Goal: Information Seeking & Learning: Learn about a topic

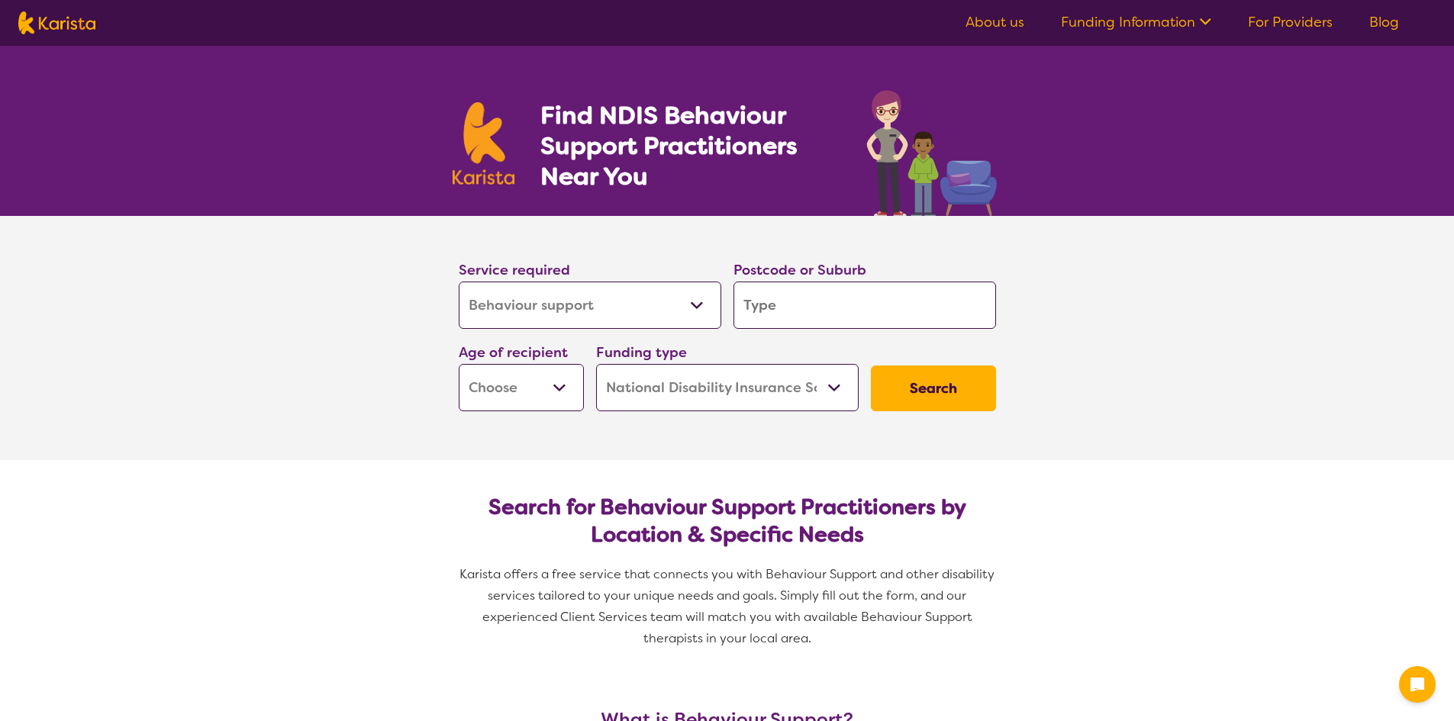
select select "Behaviour support"
select select "NDIS"
select select "Behaviour support"
select select "NDIS"
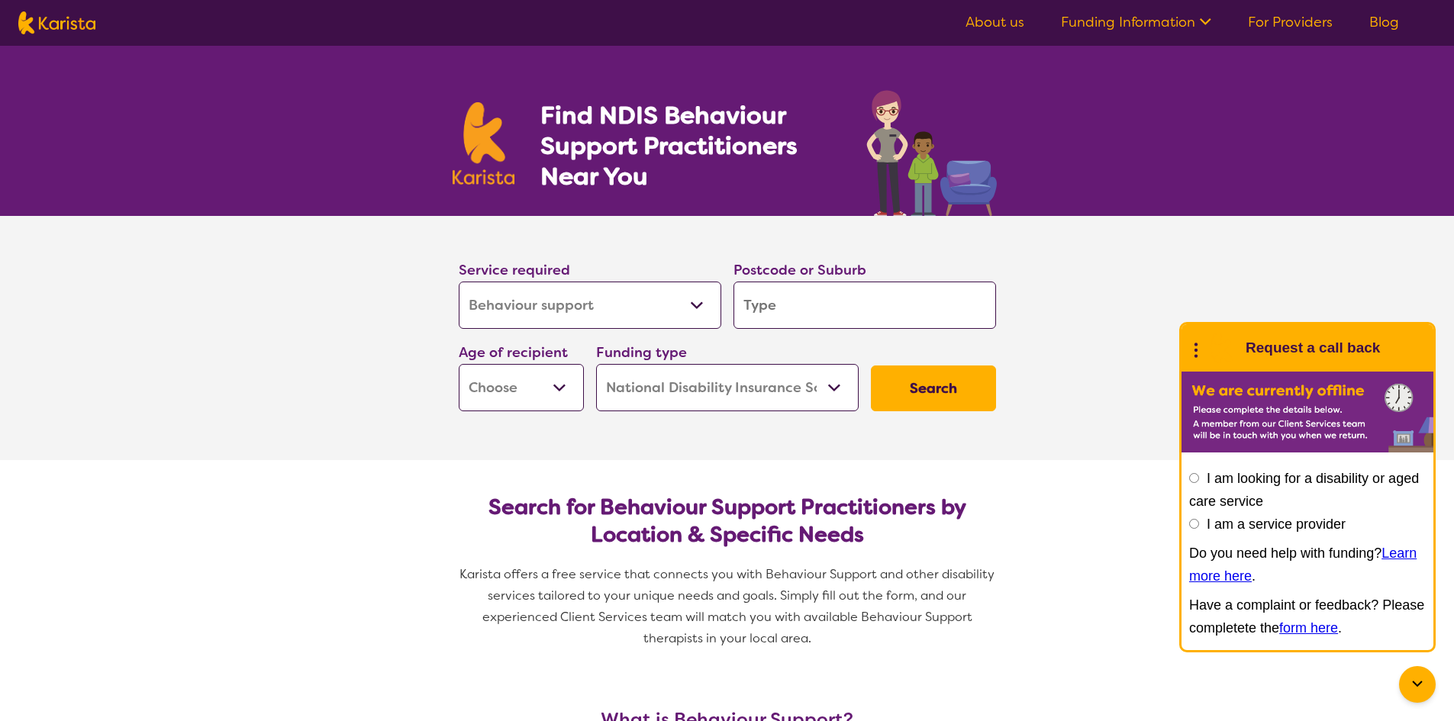
click at [759, 299] on input "search" at bounding box center [864, 305] width 262 height 47
click at [791, 311] on input "search" at bounding box center [864, 305] width 262 height 47
paste input "6107"
type input "6107"
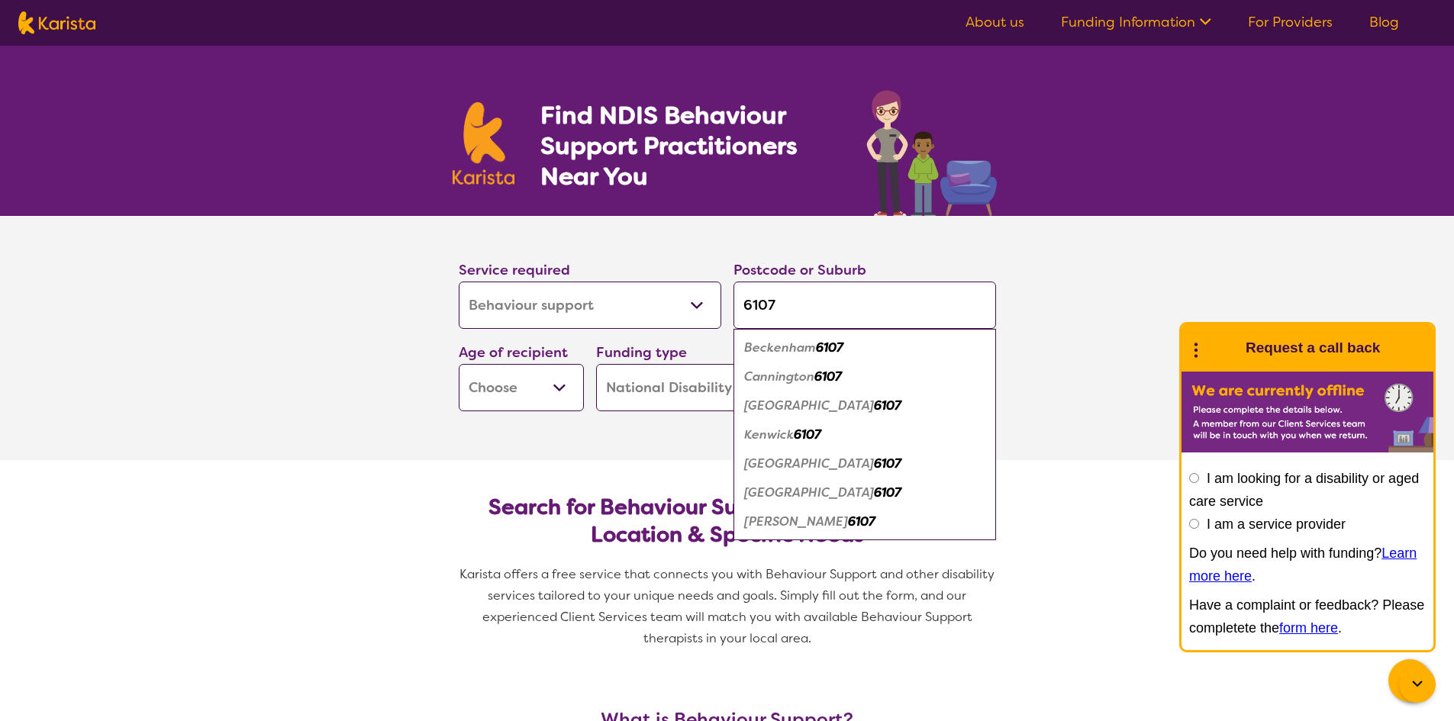
type input "6107"
click at [585, 446] on section "Service required Allied Health Assistant Assessment ([MEDICAL_DATA] or [MEDICAL…" at bounding box center [727, 338] width 610 height 244
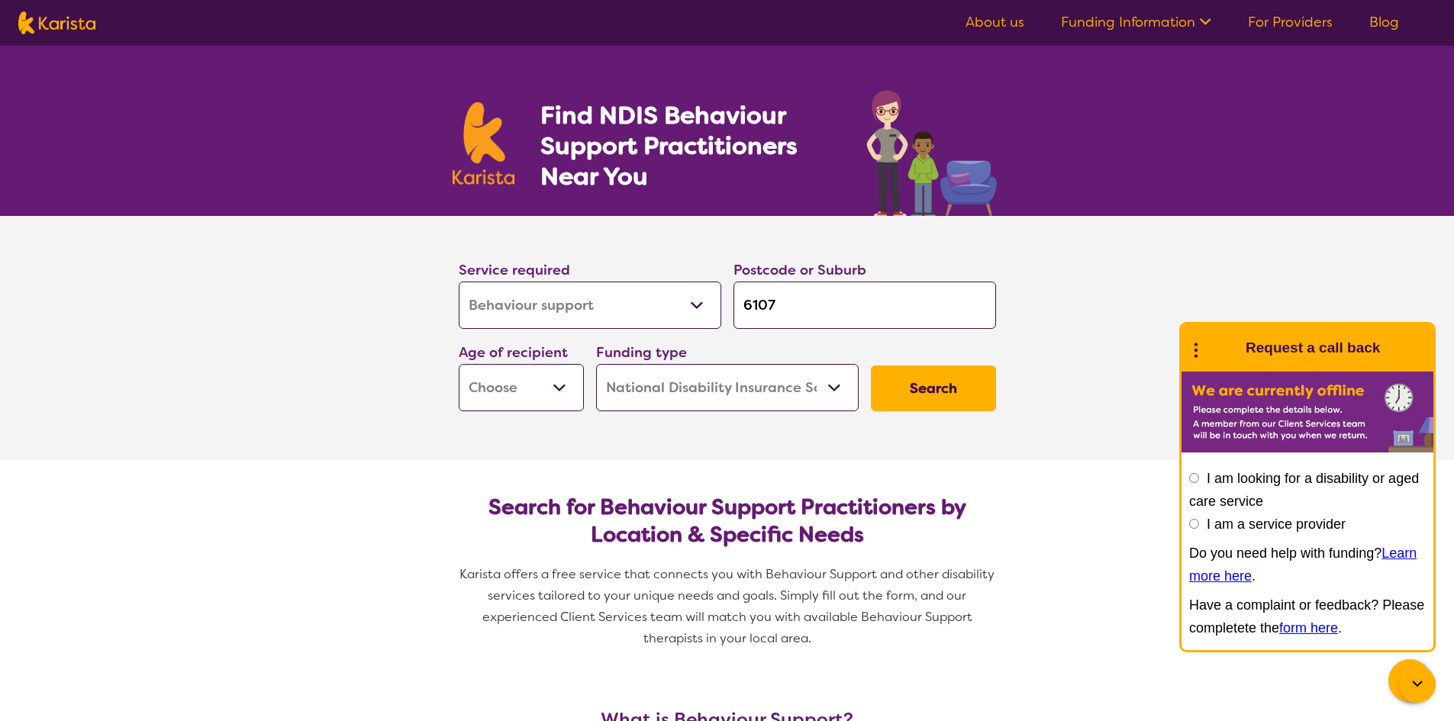
click at [916, 392] on button "Search" at bounding box center [933, 389] width 125 height 46
click at [530, 402] on select "Early Childhood - 0 to 9 Child - 10 to 11 Adolescent - 12 to 17 Adult - 18 to 6…" at bounding box center [521, 387] width 125 height 47
select select "EC"
click at [459, 364] on select "Early Childhood - 0 to 9 Child - 10 to 11 Adolescent - 12 to 17 Adult - 18 to 6…" at bounding box center [521, 387] width 125 height 47
select select "EC"
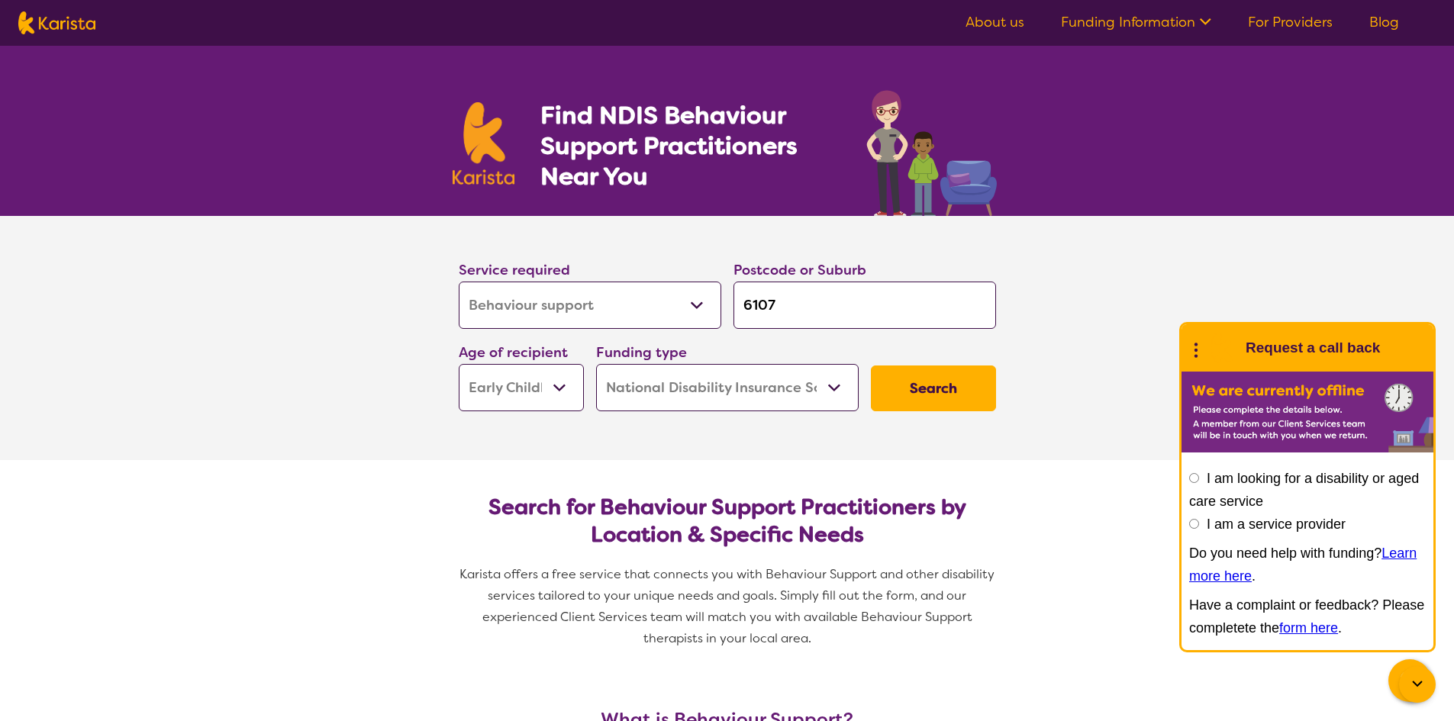
click at [920, 398] on button "Search" at bounding box center [933, 389] width 125 height 46
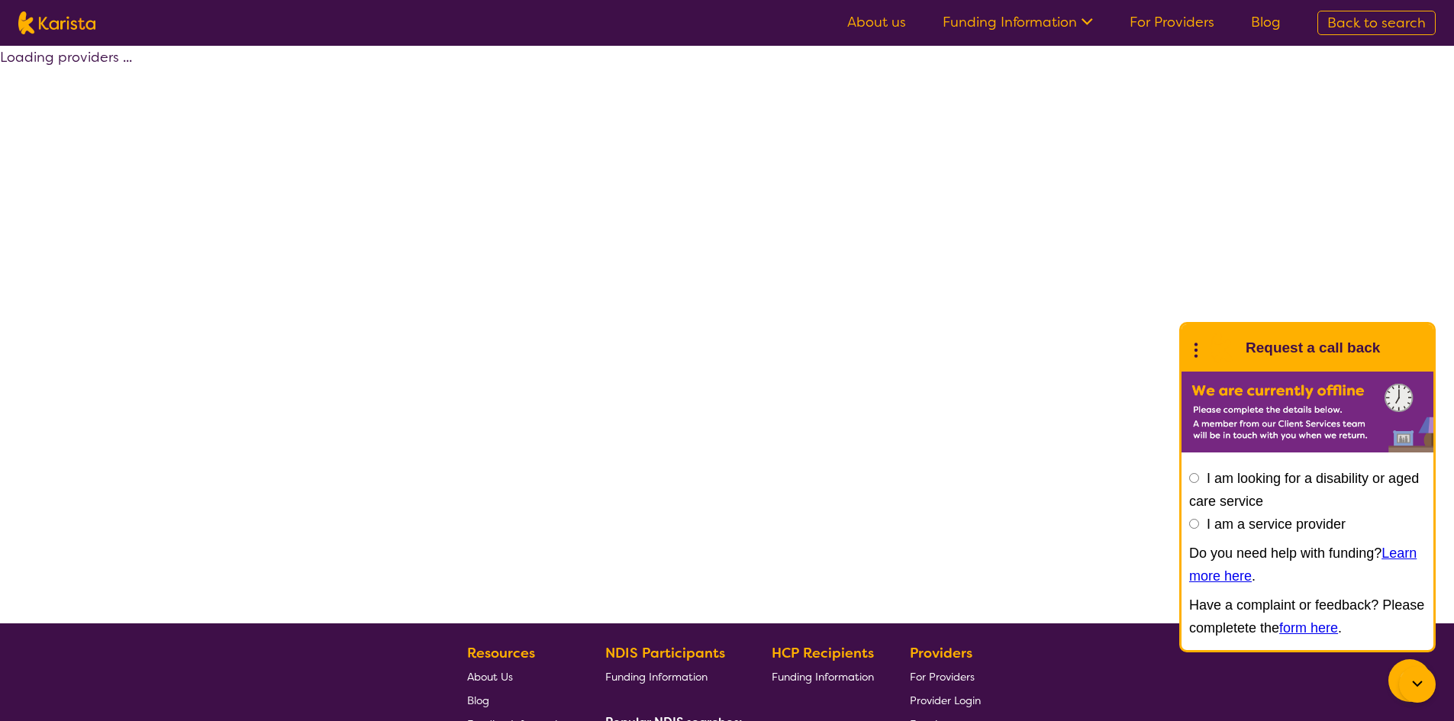
select select "by_score"
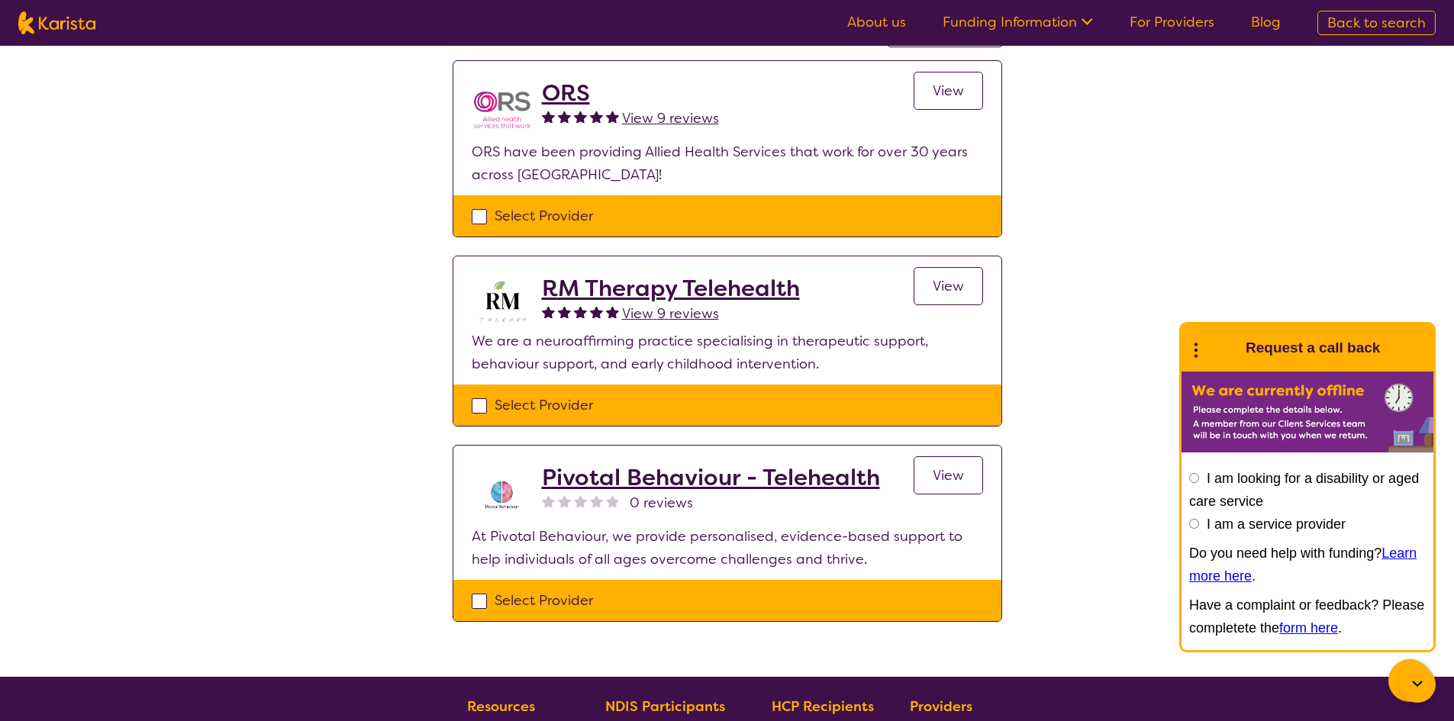
scroll to position [476, 0]
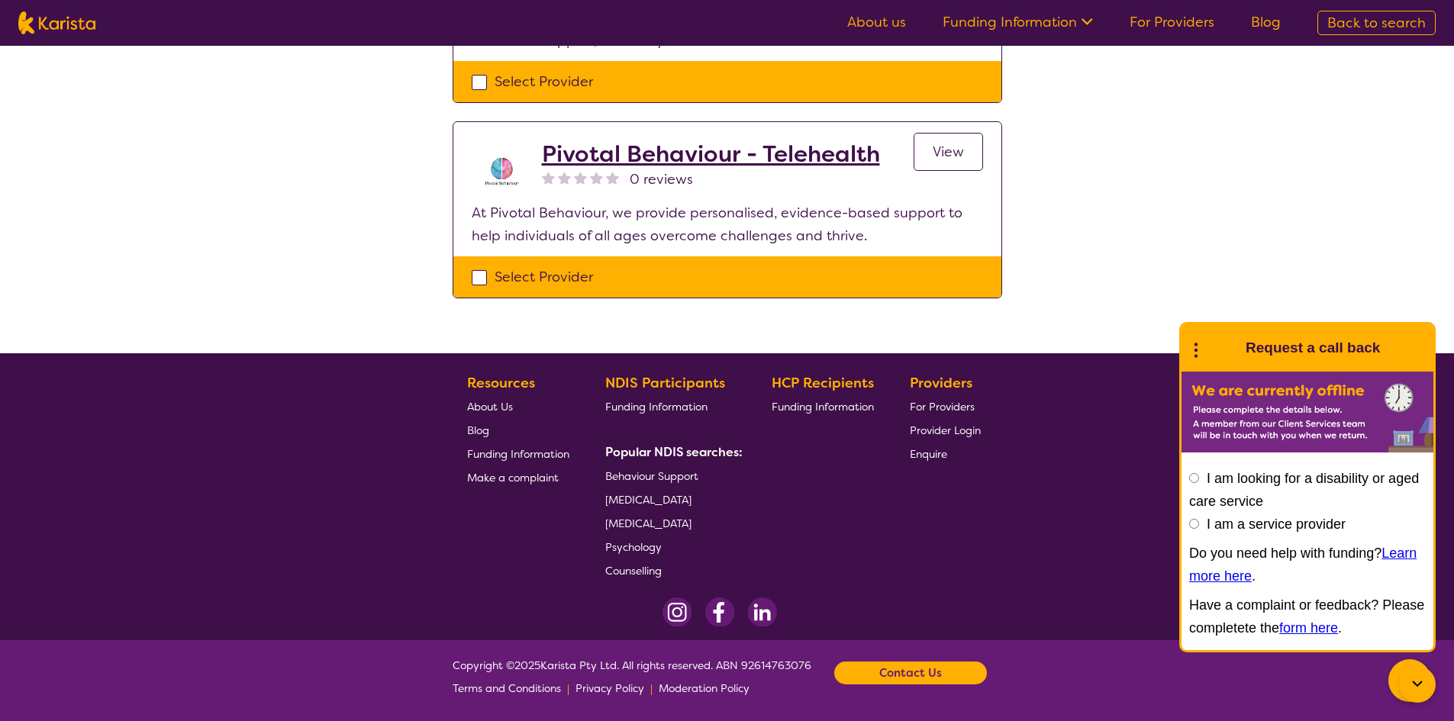
click at [644, 476] on span "Behaviour Support" at bounding box center [651, 476] width 93 height 14
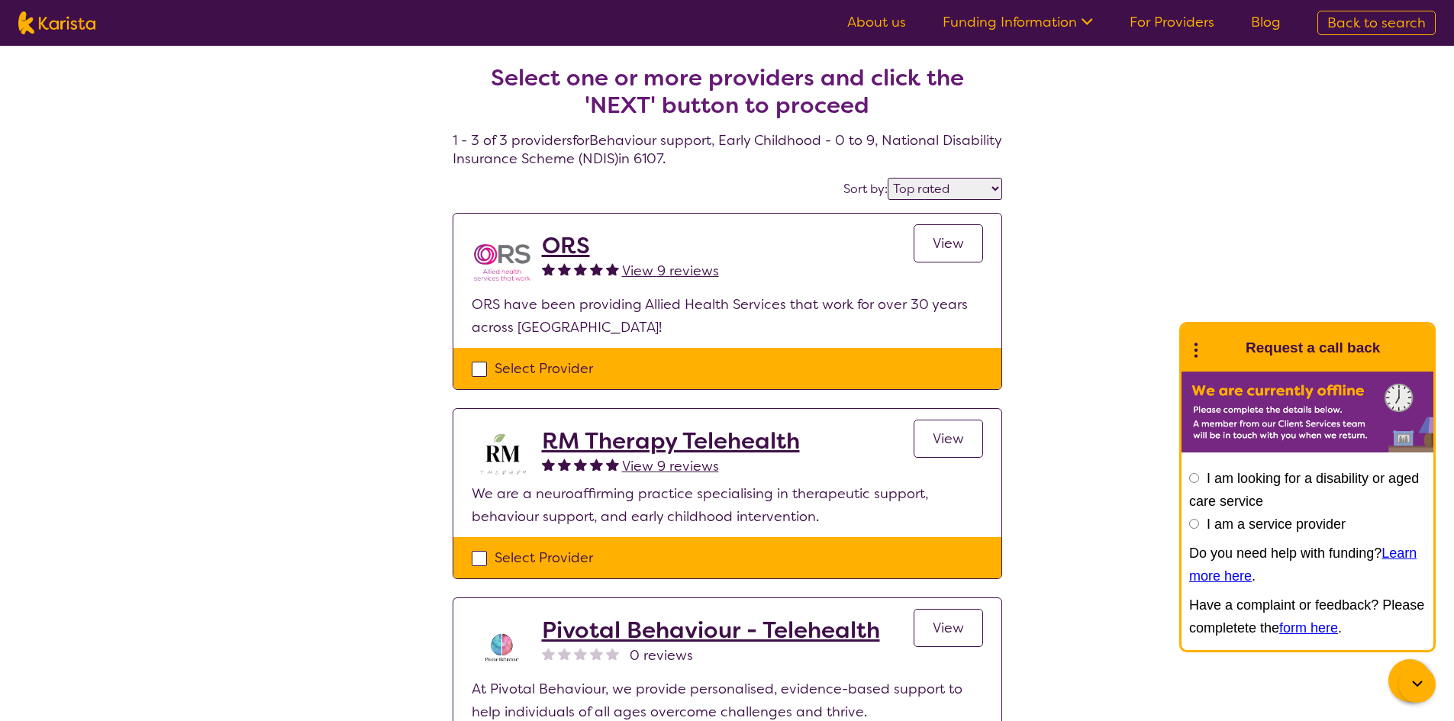
select select "Behaviour support"
select select "EC"
select select "NDIS"
select select "Behaviour support"
select select "EC"
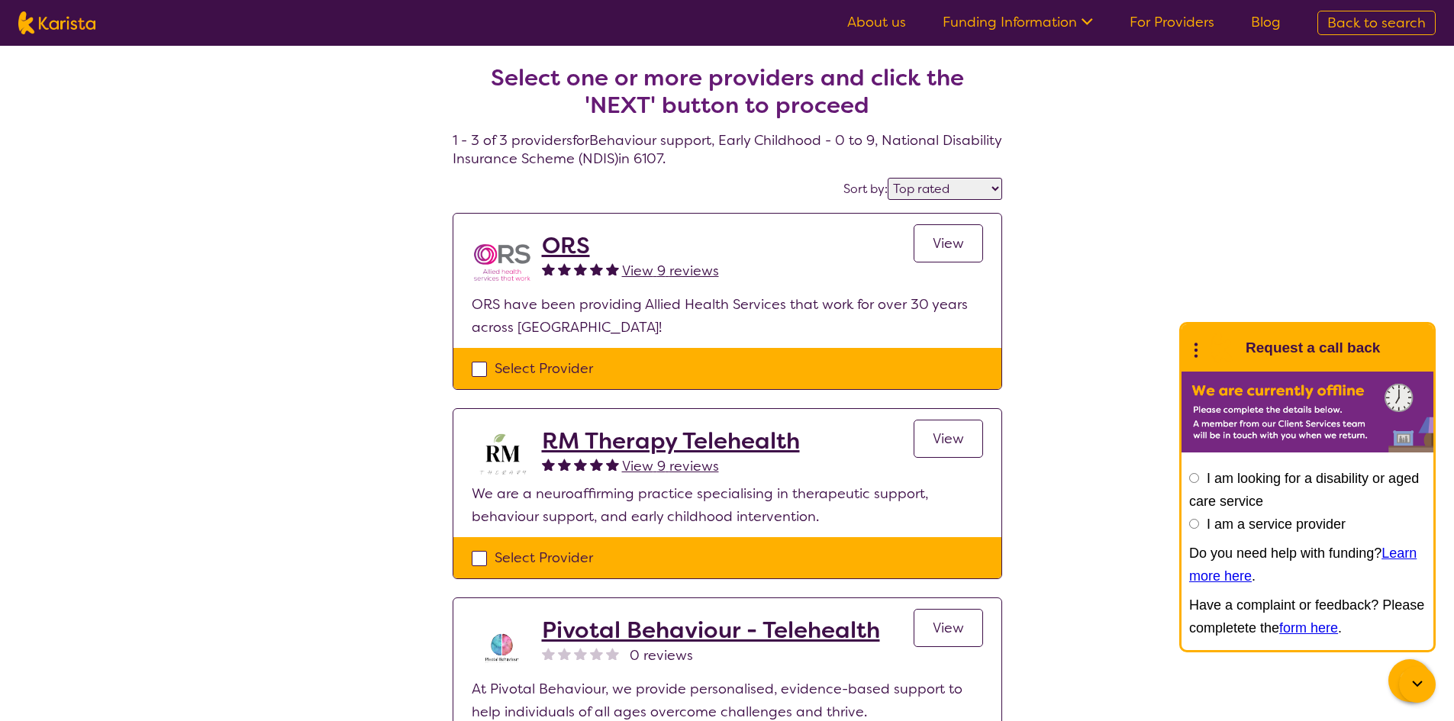
select select "NDIS"
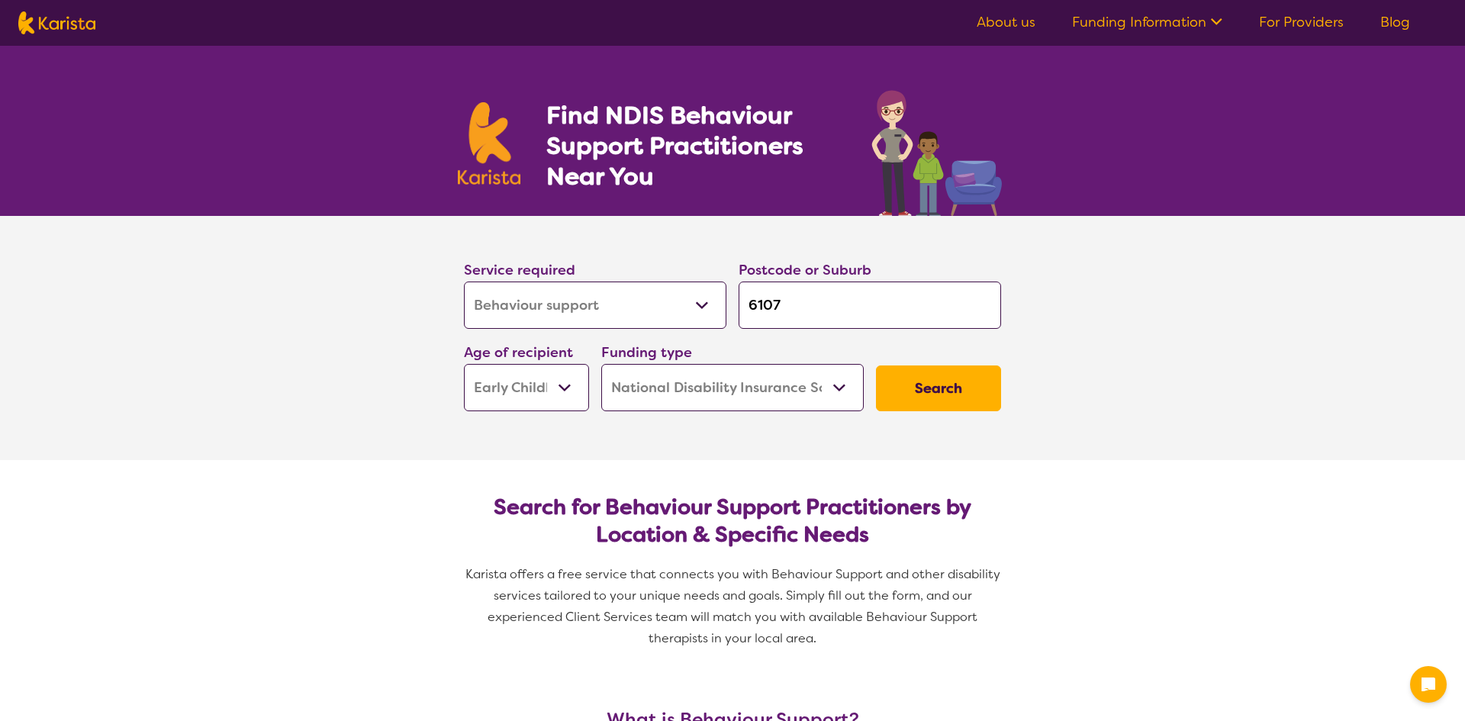
select select "Behaviour support"
select select "EC"
select select "NDIS"
select select "Behaviour support"
select select "EC"
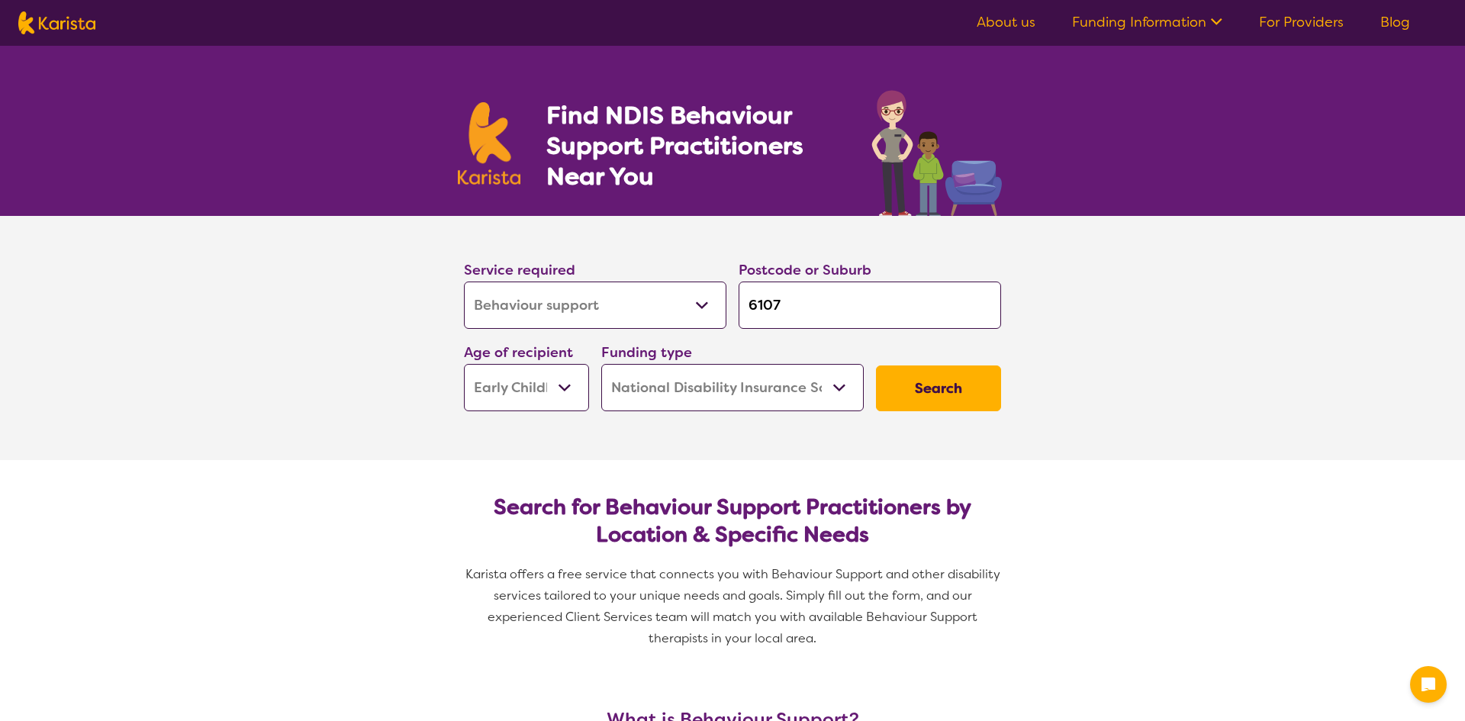
select select "NDIS"
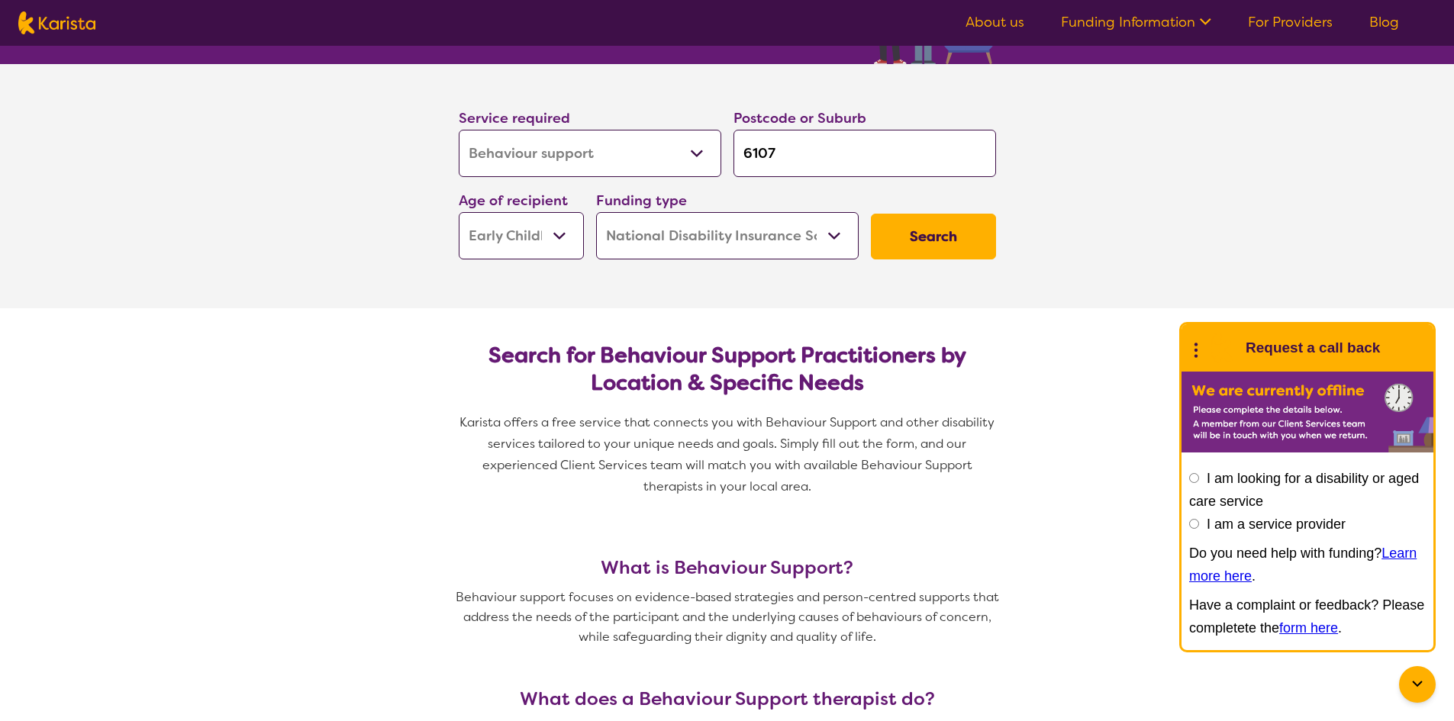
scroll to position [153, 0]
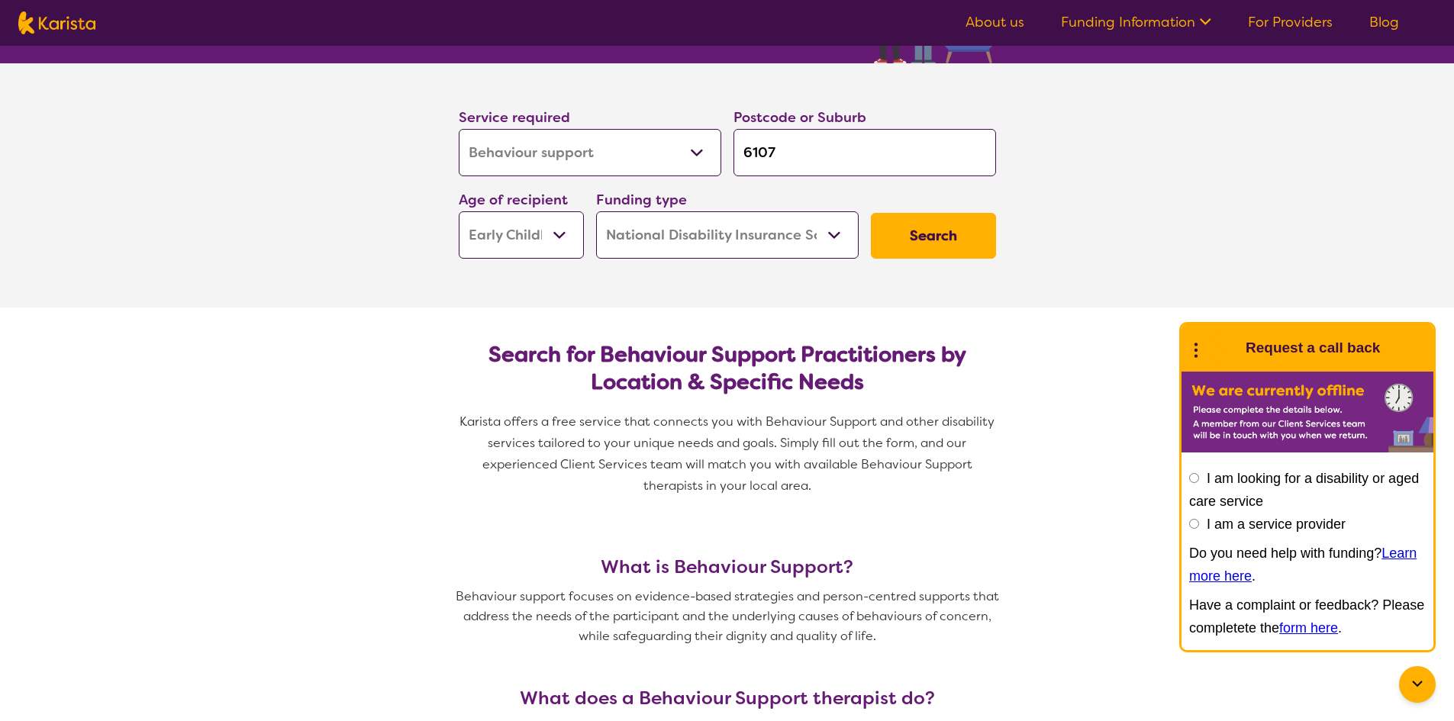
click at [930, 240] on button "Search" at bounding box center [933, 236] width 125 height 46
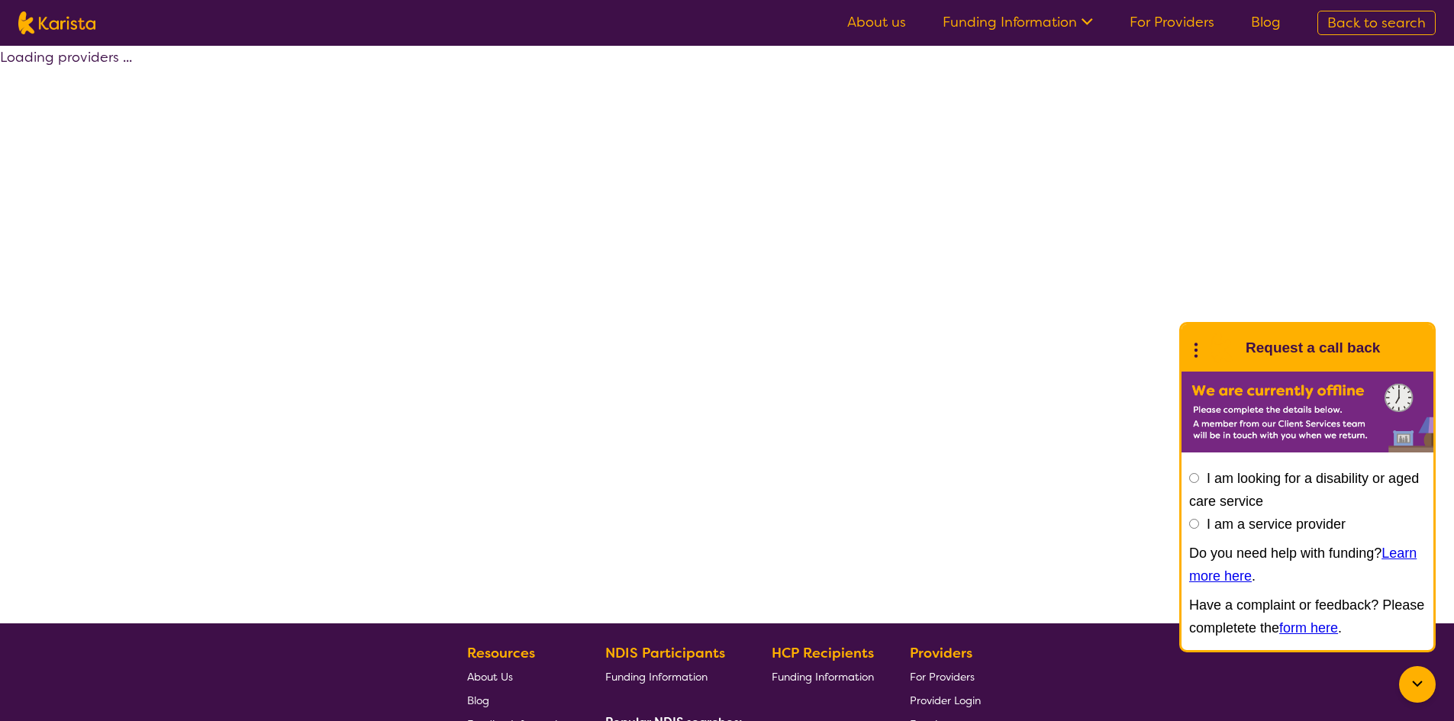
select select "by_score"
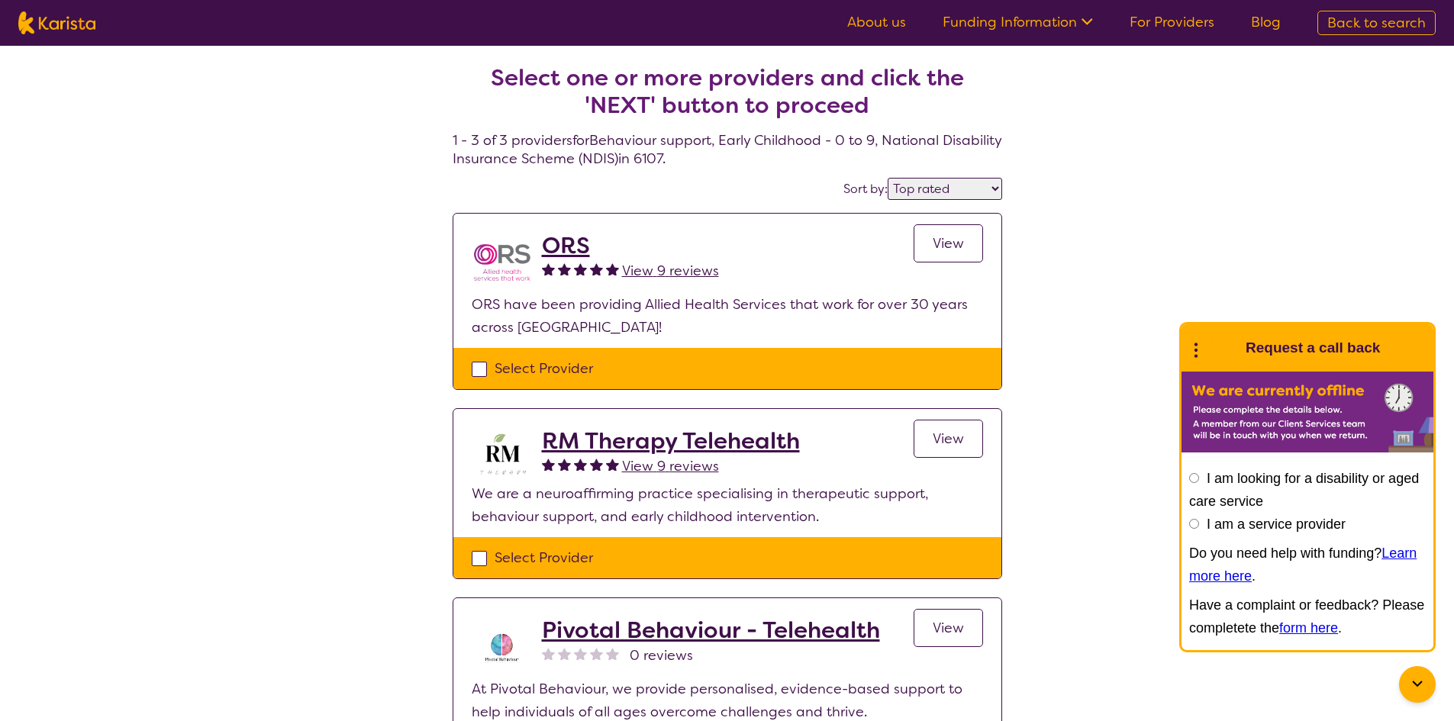
select select "Behaviour support"
select select "EC"
select select "NDIS"
select select "Behaviour support"
select select "EC"
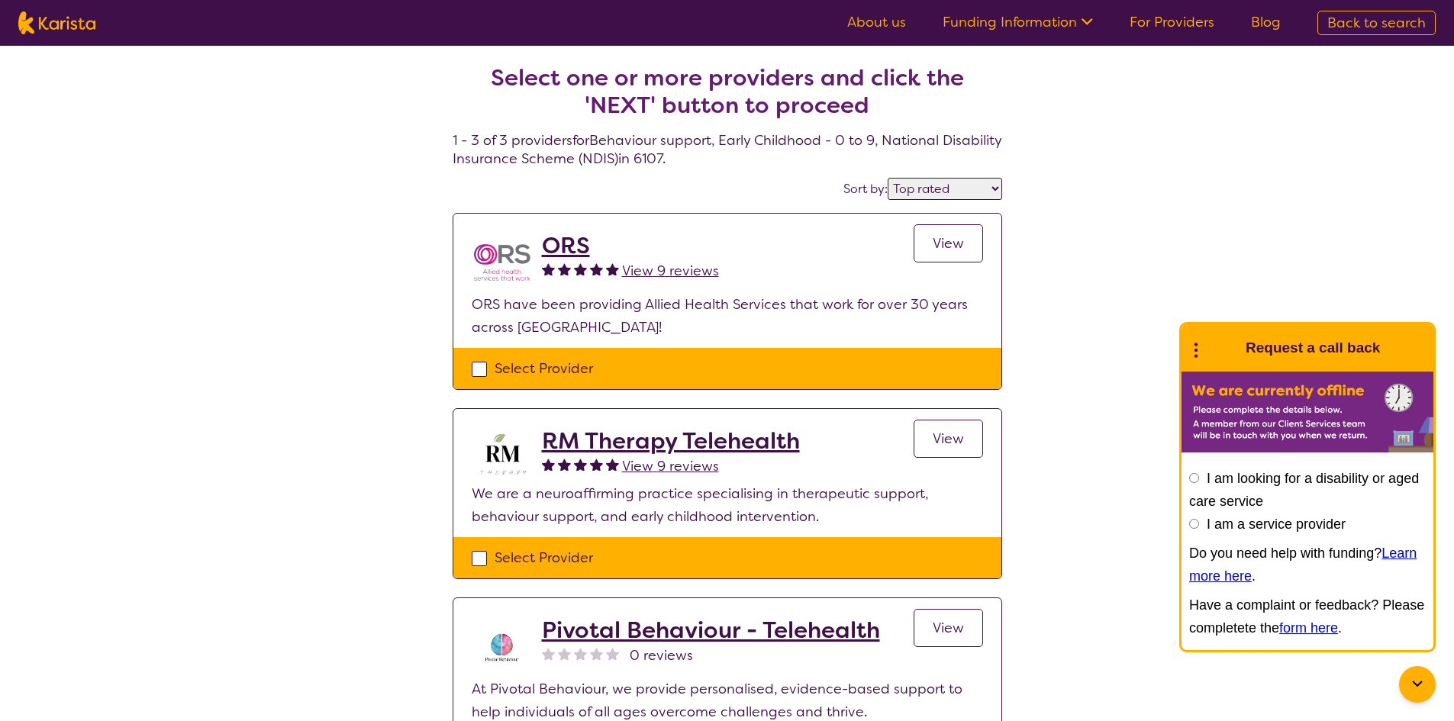
select select "NDIS"
